Goal: Task Accomplishment & Management: Use online tool/utility

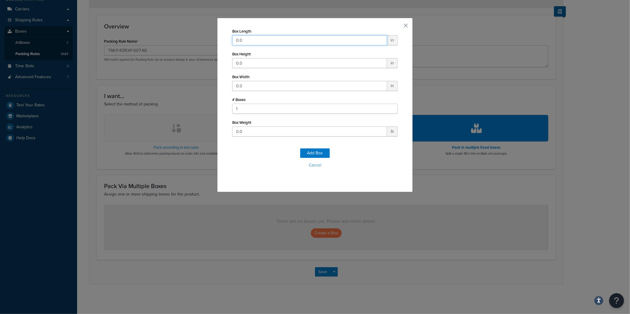
click at [262, 39] on input "0.0" at bounding box center [309, 40] width 155 height 10
click at [398, 27] on button "button" at bounding box center [396, 27] width 1 height 1
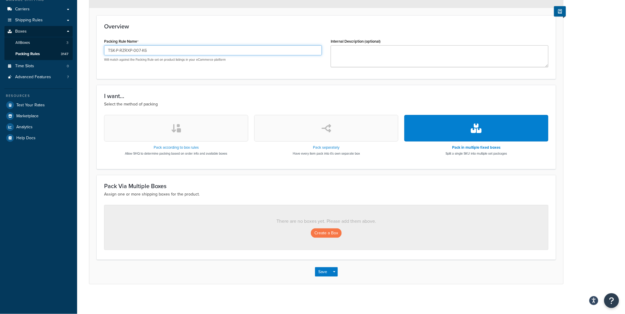
click at [185, 50] on input "TSK-P-RZRXP-007-K6" at bounding box center [213, 50] width 218 height 10
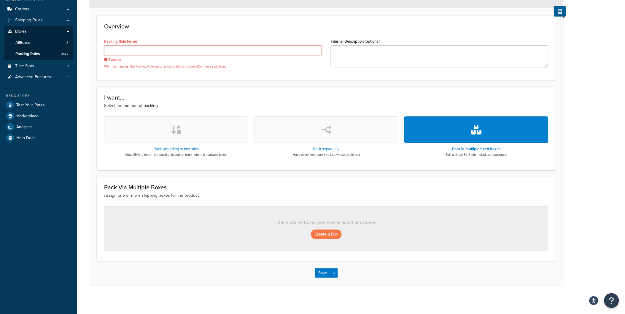
paste input "TSK-P-RZRXP-007-K6"
type input "TSK-P-RZRXP-007-K6"
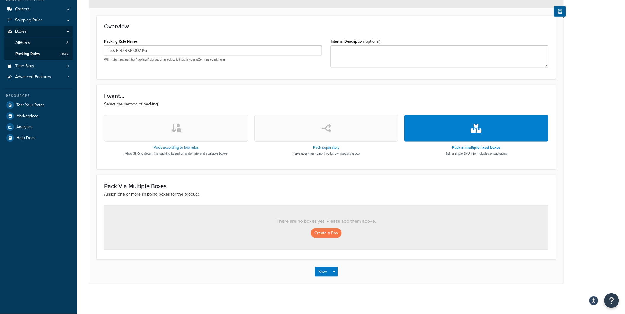
click at [438, 131] on button "button" at bounding box center [476, 128] width 144 height 27
click at [335, 237] on button "Create a Box" at bounding box center [326, 233] width 31 height 9
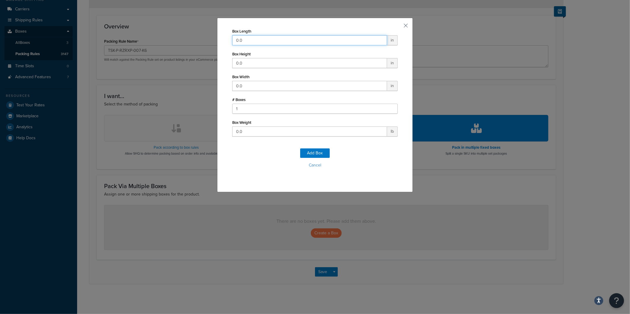
click at [273, 43] on input "0.0" at bounding box center [309, 40] width 155 height 10
click at [239, 43] on input "0.0" at bounding box center [309, 40] width 155 height 10
click at [269, 41] on input "0.0" at bounding box center [309, 40] width 155 height 10
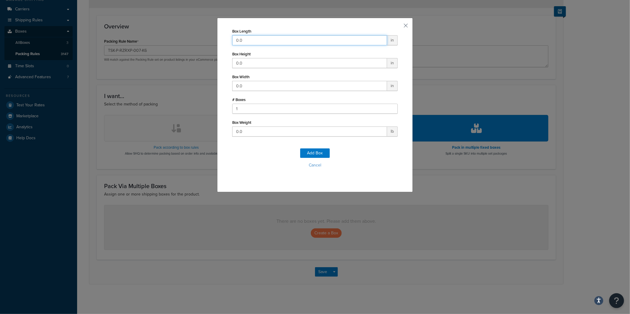
click at [269, 41] on input "0.0" at bounding box center [309, 40] width 155 height 10
click at [253, 44] on input "0.0" at bounding box center [309, 40] width 155 height 10
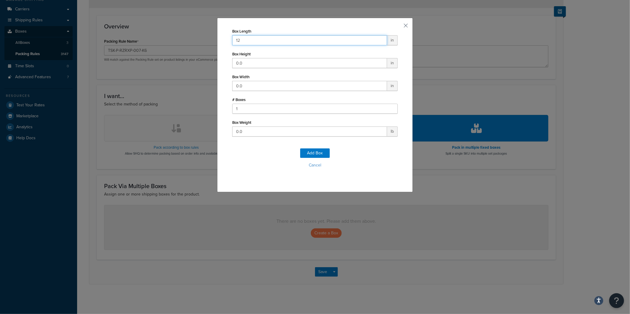
type input "12"
type input "5"
type input "12"
type input "5"
click at [322, 152] on button "Add Box" at bounding box center [315, 153] width 30 height 9
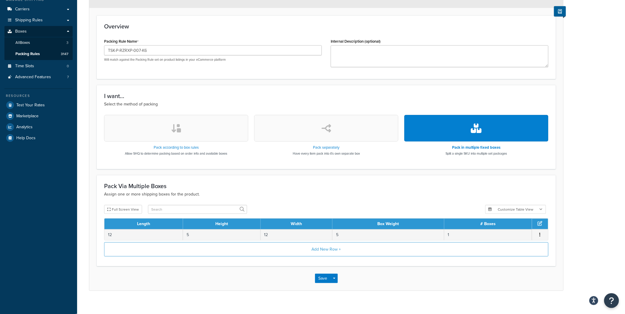
click at [326, 258] on div "Add New Row +" at bounding box center [326, 251] width 444 height 17
click at [326, 250] on button "Add New Row +" at bounding box center [326, 250] width 444 height 14
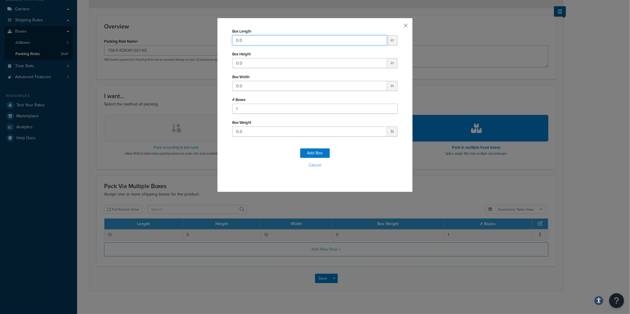
click at [303, 39] on input "0.0" at bounding box center [309, 40] width 155 height 10
click at [242, 38] on input "0.0" at bounding box center [309, 40] width 155 height 10
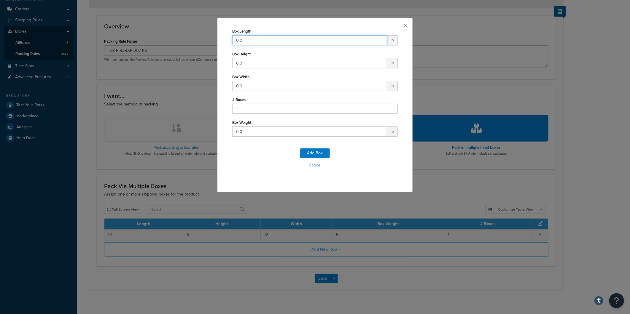
click at [242, 38] on input "0.0" at bounding box center [309, 40] width 155 height 10
type input "8"
type input "2"
type input "3"
type input "1"
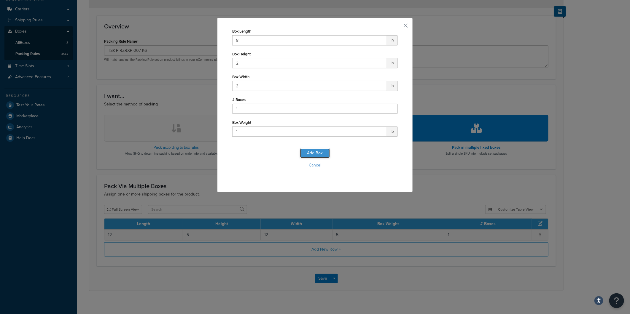
click at [313, 150] on button "Add Box" at bounding box center [315, 153] width 30 height 9
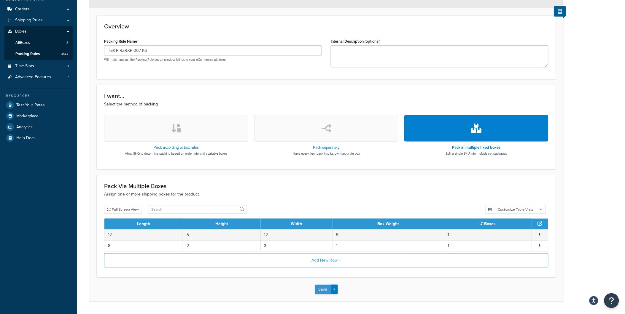
click at [322, 292] on button "Save" at bounding box center [323, 289] width 16 height 9
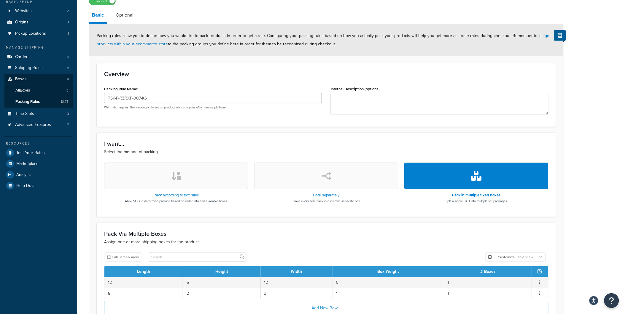
scroll to position [20, 0]
